Goal: Information Seeking & Learning: Learn about a topic

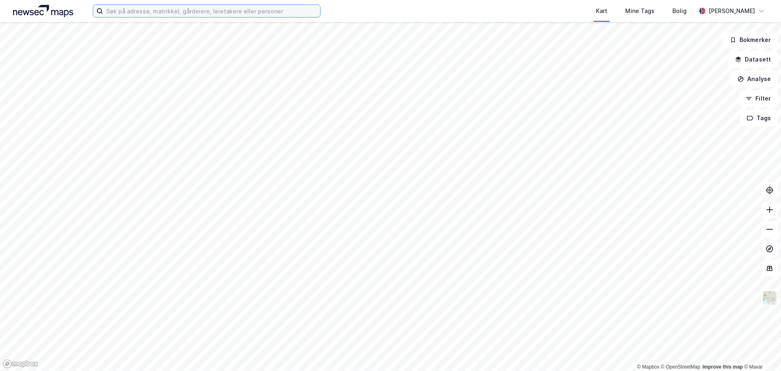
click at [128, 11] on input at bounding box center [211, 11] width 217 height 12
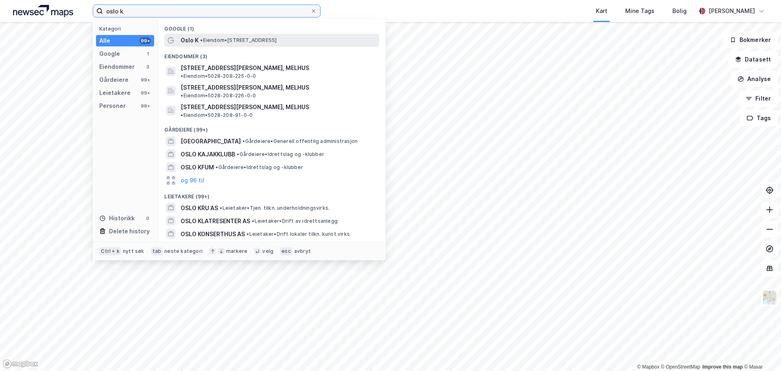
type input "oslo k"
click at [238, 39] on span "• Eiendom • [STREET_ADDRESS]" at bounding box center [238, 40] width 76 height 7
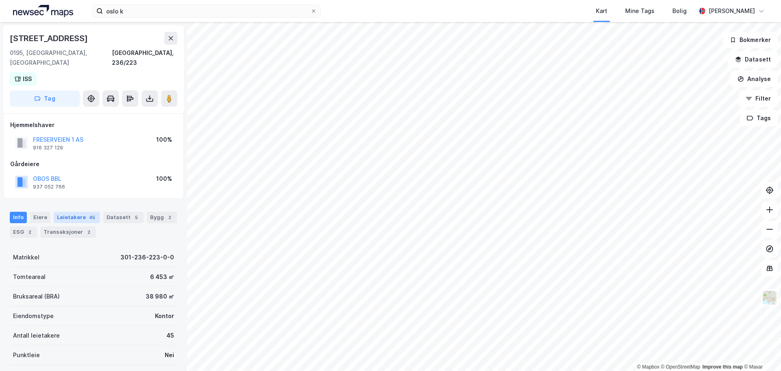
click at [77, 212] on div "Leietakere 45" at bounding box center [77, 217] width 46 height 11
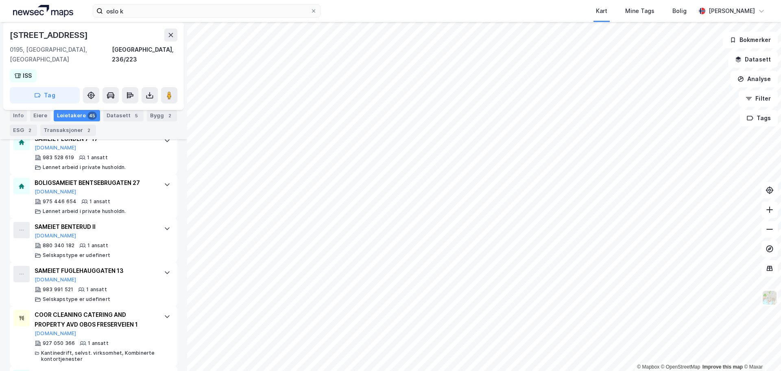
scroll to position [2047, 0]
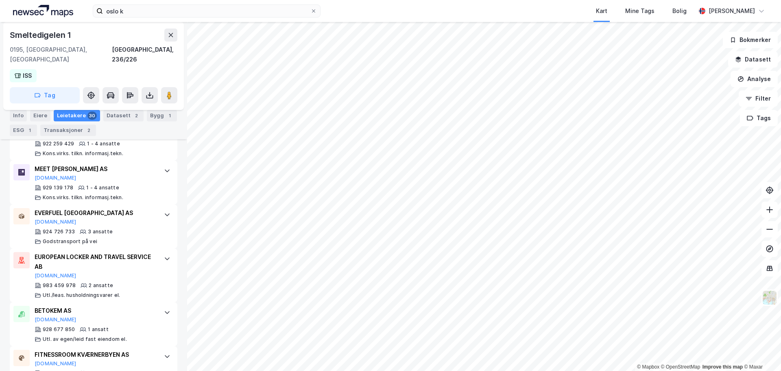
scroll to position [1427, 0]
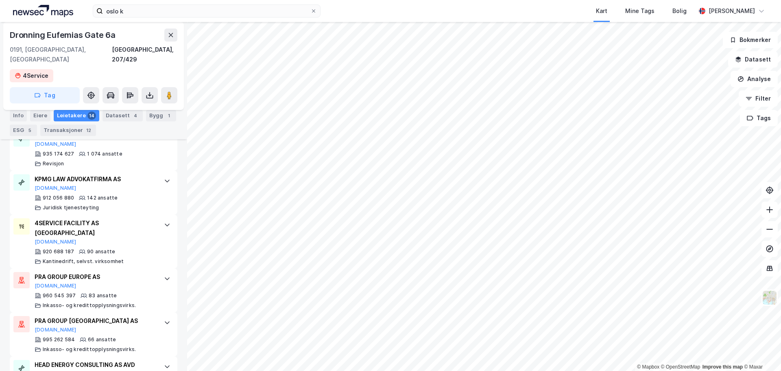
scroll to position [308, 0]
